Goal: Unclear

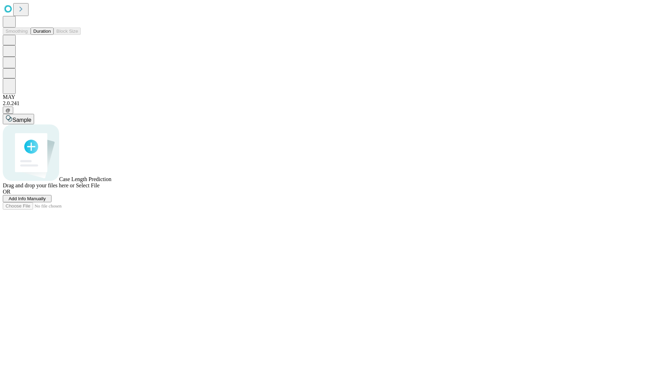
click at [51, 35] on button "Duration" at bounding box center [42, 31] width 23 height 7
click at [100, 188] on span "Select File" at bounding box center [88, 185] width 24 height 6
